Goal: Information Seeking & Learning: Understand process/instructions

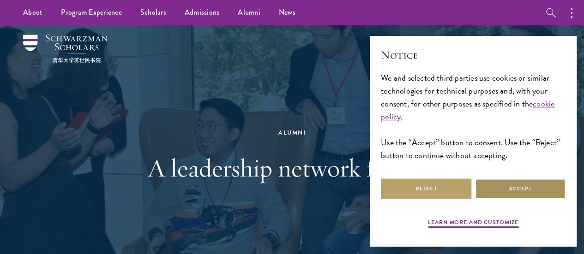
click at [515, 188] on button "Accept" at bounding box center [520, 189] width 90 height 21
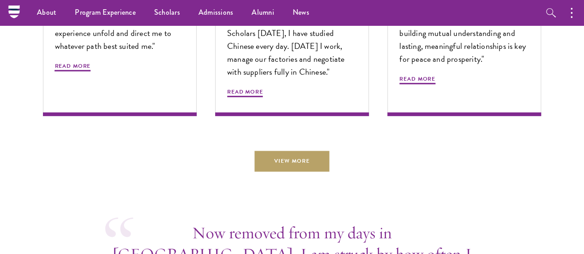
scroll to position [3139, 0]
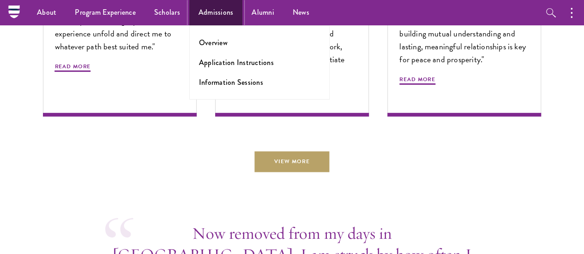
click at [202, 12] on link "Admissions" at bounding box center [216, 12] width 54 height 25
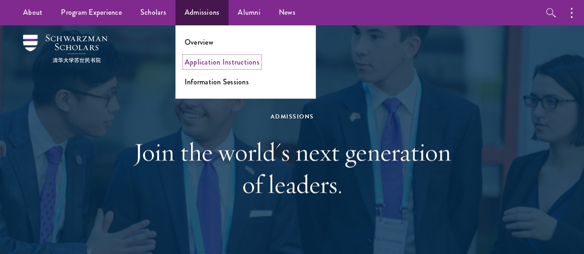
click at [209, 66] on link "Application Instructions" at bounding box center [222, 62] width 75 height 11
